Goal: Information Seeking & Learning: Stay updated

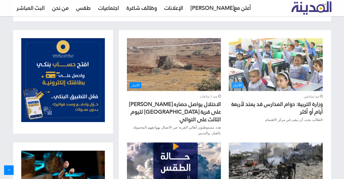
scroll to position [190, 0]
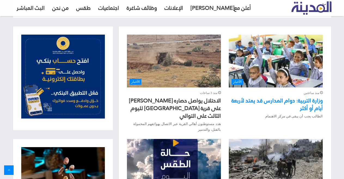
click at [282, 101] on link "وزارة التربية: دوام المدارس قد يمتد لأربعة أيام أو أكثر" at bounding box center [276, 104] width 91 height 18
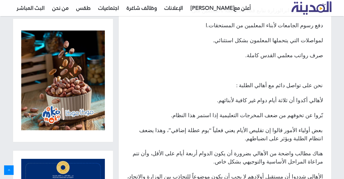
scroll to position [435, 0]
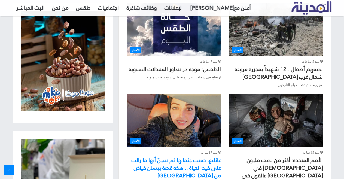
click at [194, 155] on link "عائلتها دفنت جثمانها ثم تنبينّ أنها ما زالت على قيد الحياة .. هذه قصة بيسان فيا…" at bounding box center [175, 168] width 89 height 26
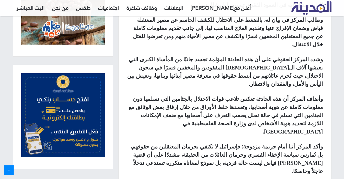
scroll to position [517, 0]
